Goal: Task Accomplishment & Management: Use online tool/utility

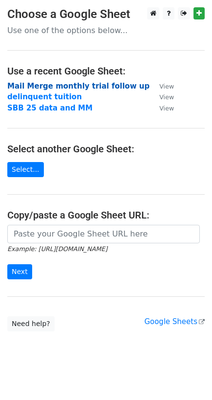
click at [58, 88] on strong "Mail Merge monthly trial follow up" at bounding box center [78, 86] width 142 height 9
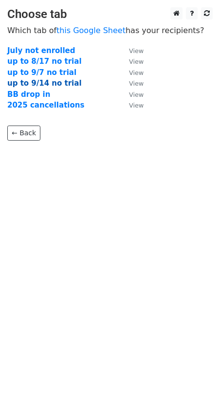
click at [35, 83] on strong "up to 9/14 no trial" at bounding box center [44, 83] width 74 height 9
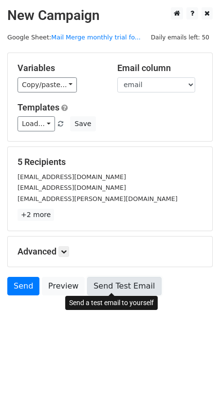
click at [130, 287] on link "Send Test Email" at bounding box center [124, 286] width 74 height 18
click at [103, 282] on link "Send Test Email" at bounding box center [124, 286] width 74 height 18
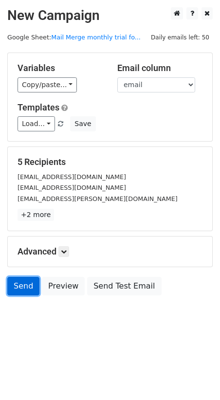
click at [30, 277] on link "Send" at bounding box center [23, 286] width 32 height 18
